Goal: Navigation & Orientation: Find specific page/section

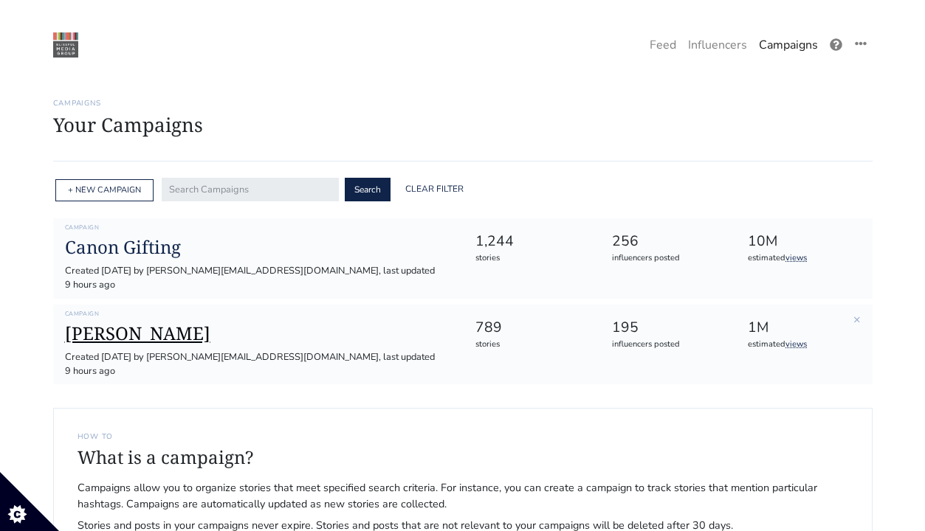
click at [123, 323] on h1 "[PERSON_NAME]" at bounding box center [258, 333] width 387 height 21
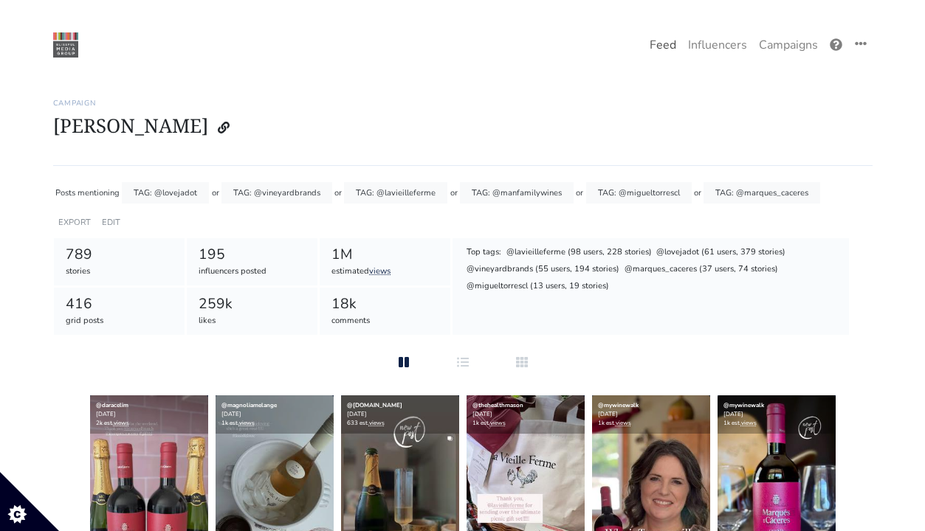
click at [654, 46] on link "Feed" at bounding box center [663, 45] width 38 height 30
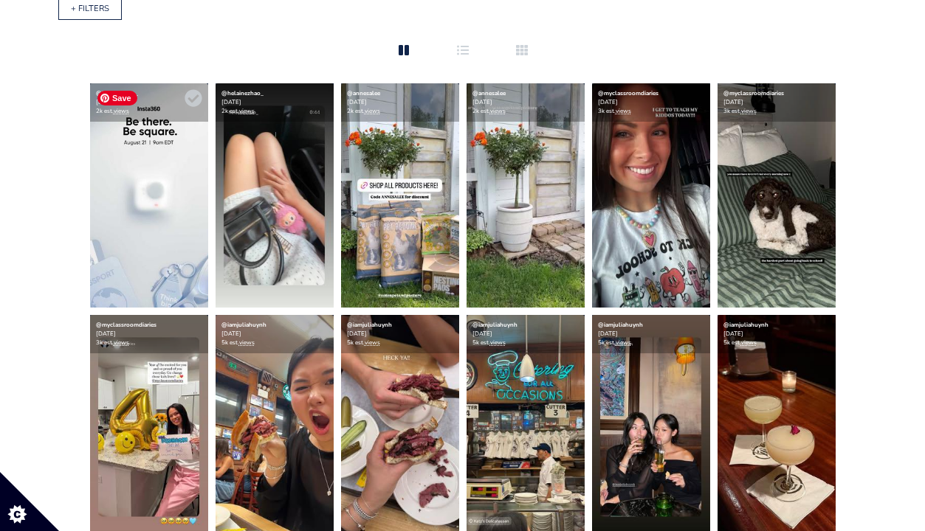
click at [135, 218] on img at bounding box center [149, 195] width 118 height 224
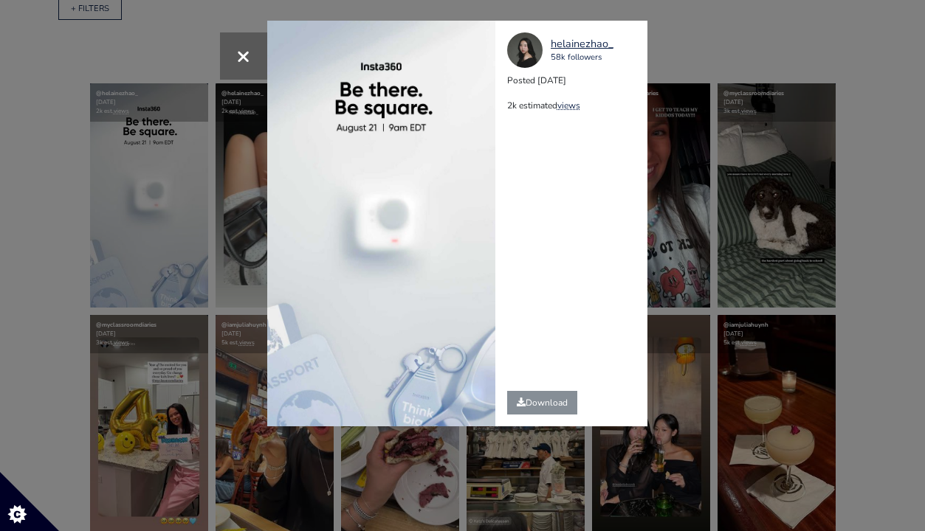
click at [659, 41] on div "× helainezhao_ 58k followers Posted [DATE] 2k estimated views" at bounding box center [462, 265] width 925 height 531
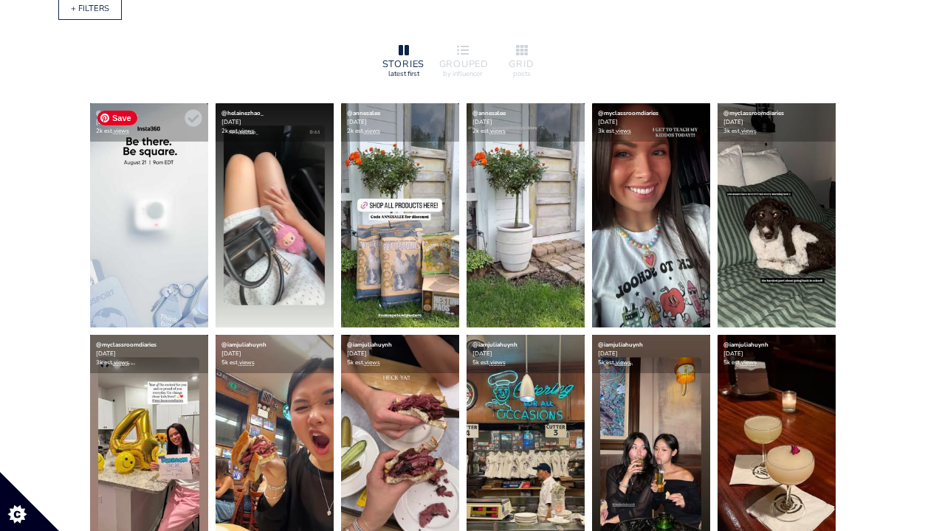
click at [140, 183] on img at bounding box center [149, 215] width 118 height 224
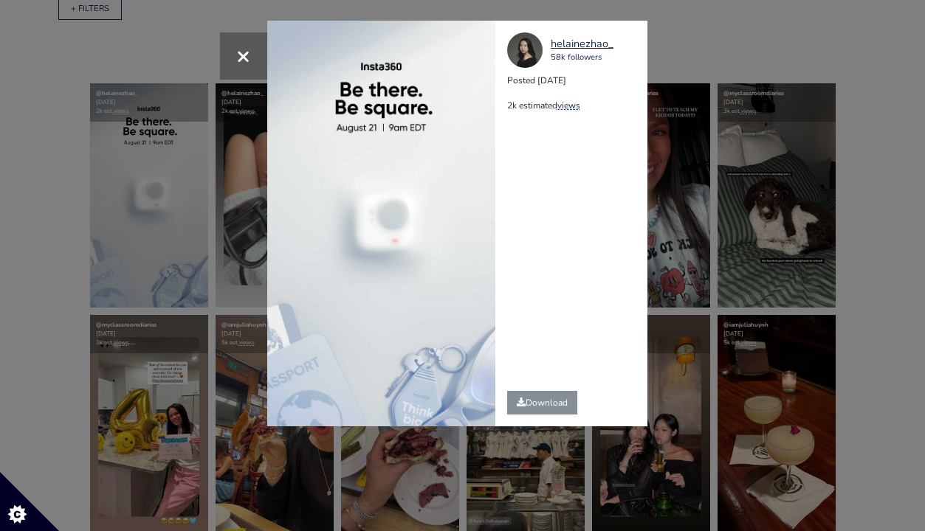
click at [596, 29] on div "helainezhao_ 58k followers Posted [DATE] 2k estimated views Download" at bounding box center [576, 224] width 163 height 406
click at [586, 44] on div "helainezhao_" at bounding box center [582, 44] width 63 height 16
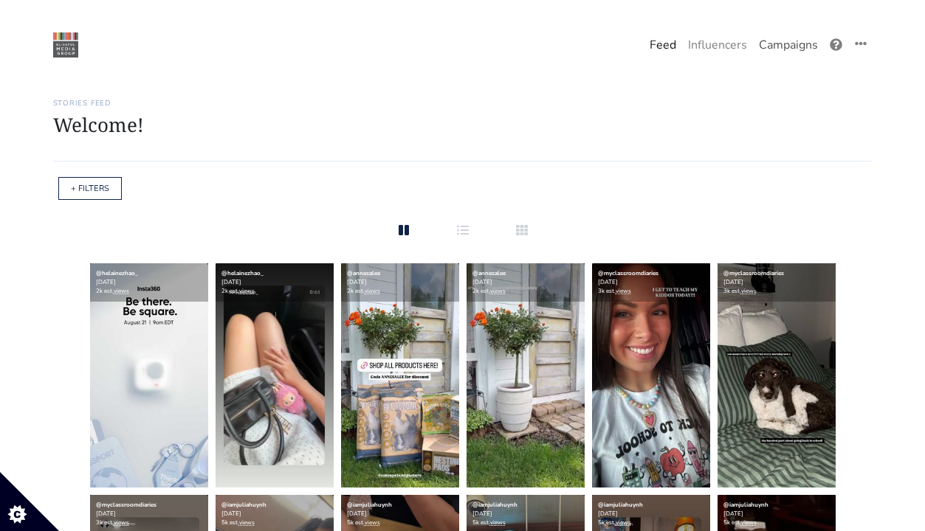
click at [777, 54] on link "Campaigns" at bounding box center [788, 45] width 71 height 30
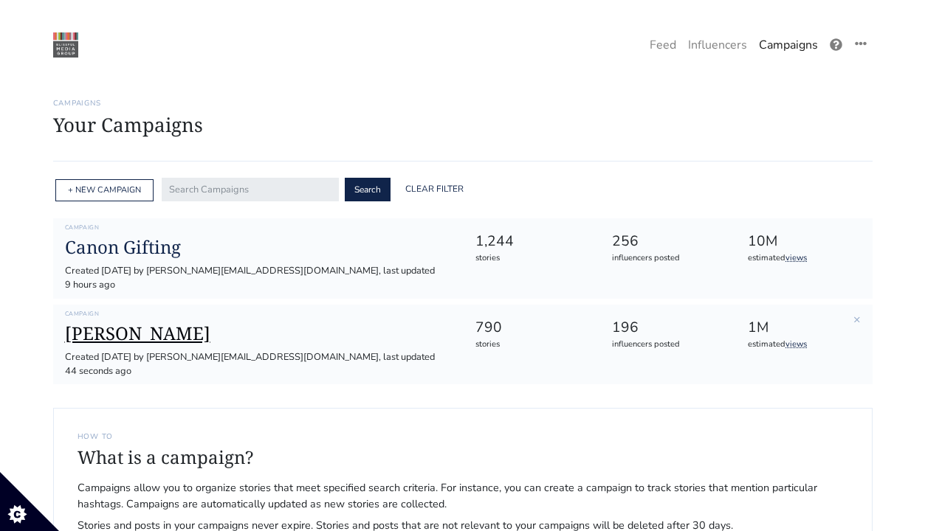
click at [132, 323] on h1 "[PERSON_NAME]" at bounding box center [258, 333] width 387 height 21
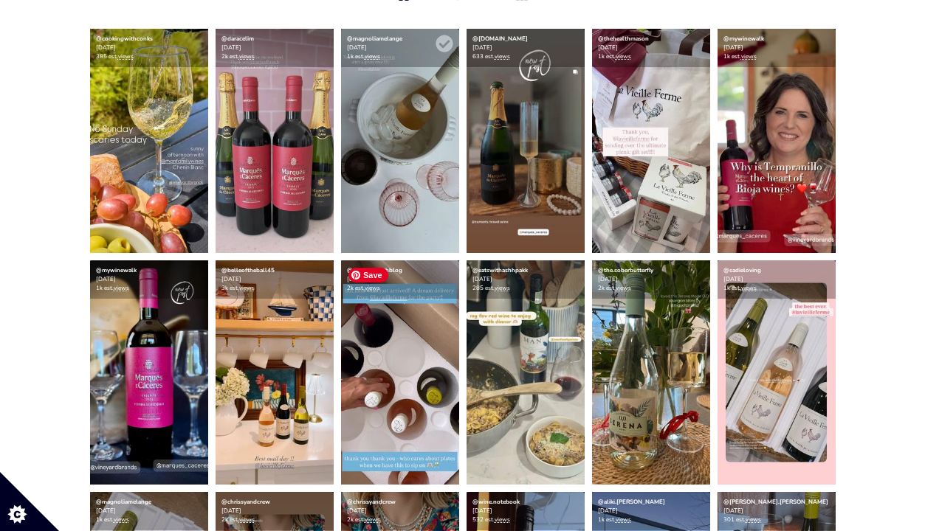
scroll to position [350, 0]
